Goal: Submit feedback/report problem

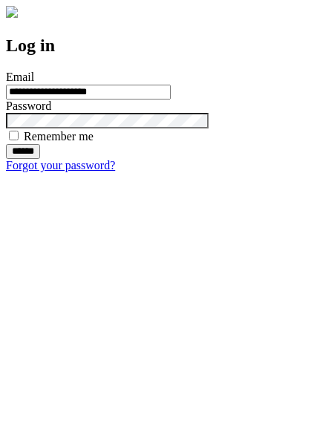
type input "**********"
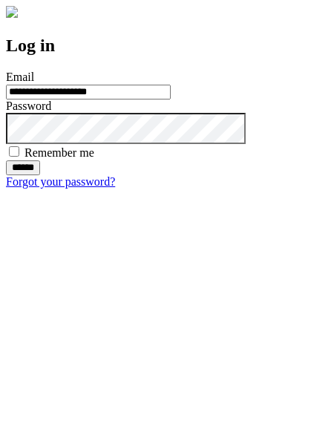
click at [40, 175] on input "******" at bounding box center [23, 168] width 34 height 15
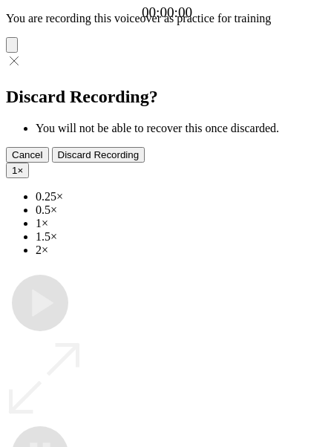
type input "**********"
